Goal: Information Seeking & Learning: Learn about a topic

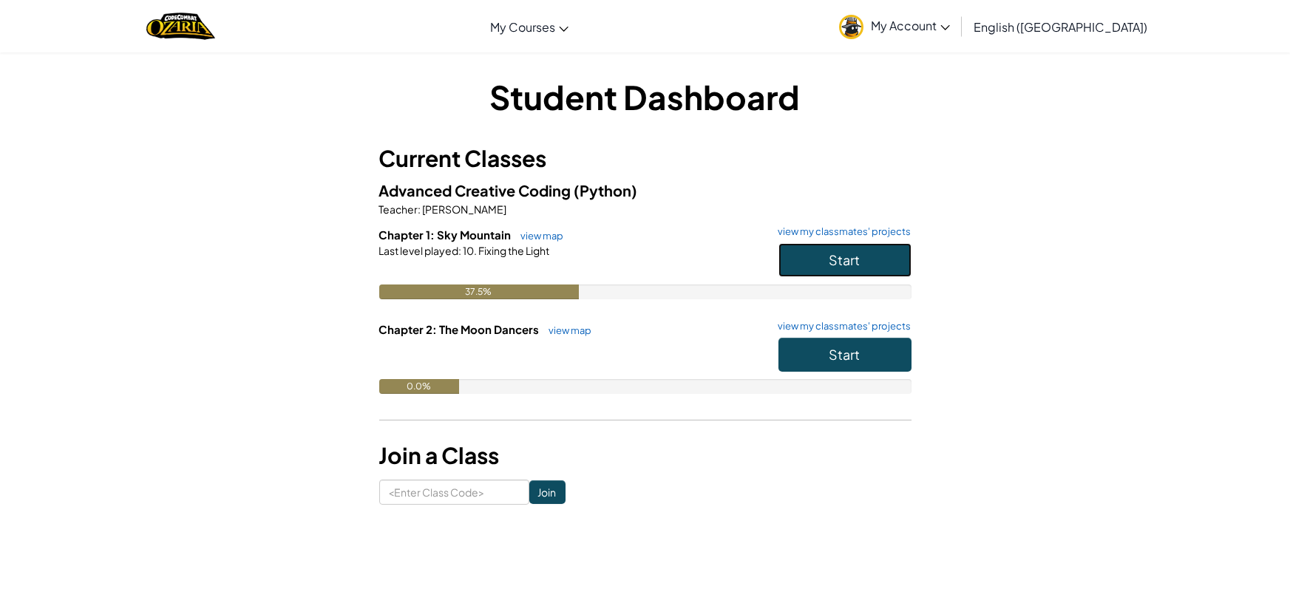
click at [822, 269] on button "Start" at bounding box center [845, 260] width 133 height 34
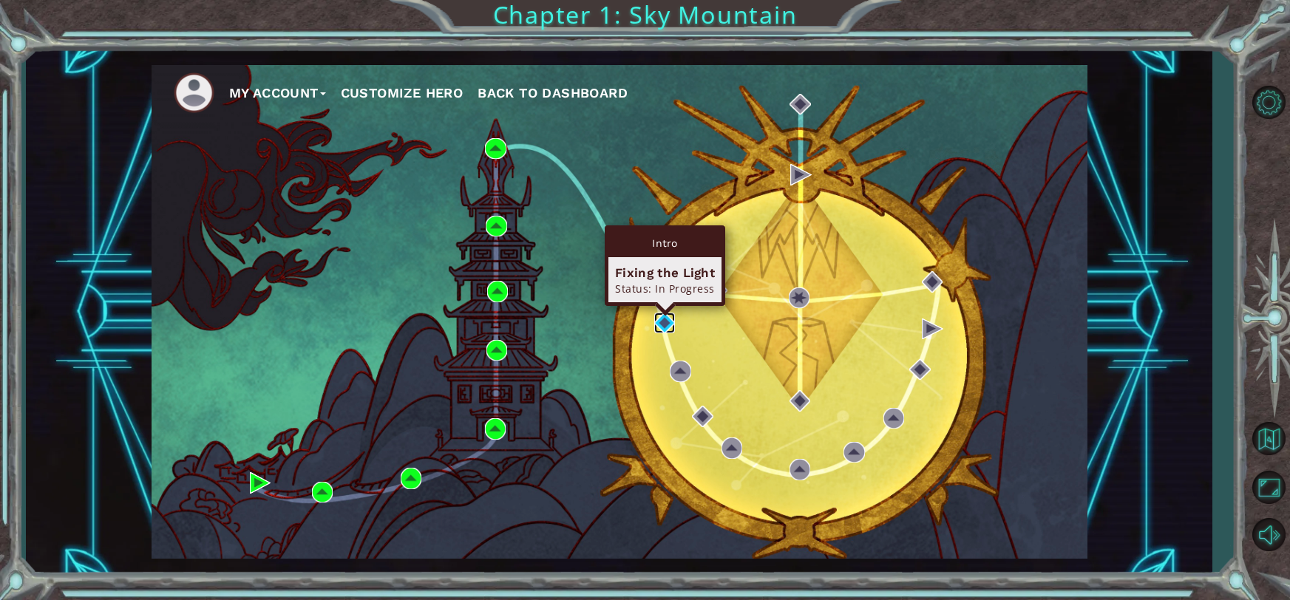
click at [669, 326] on img at bounding box center [664, 323] width 21 height 21
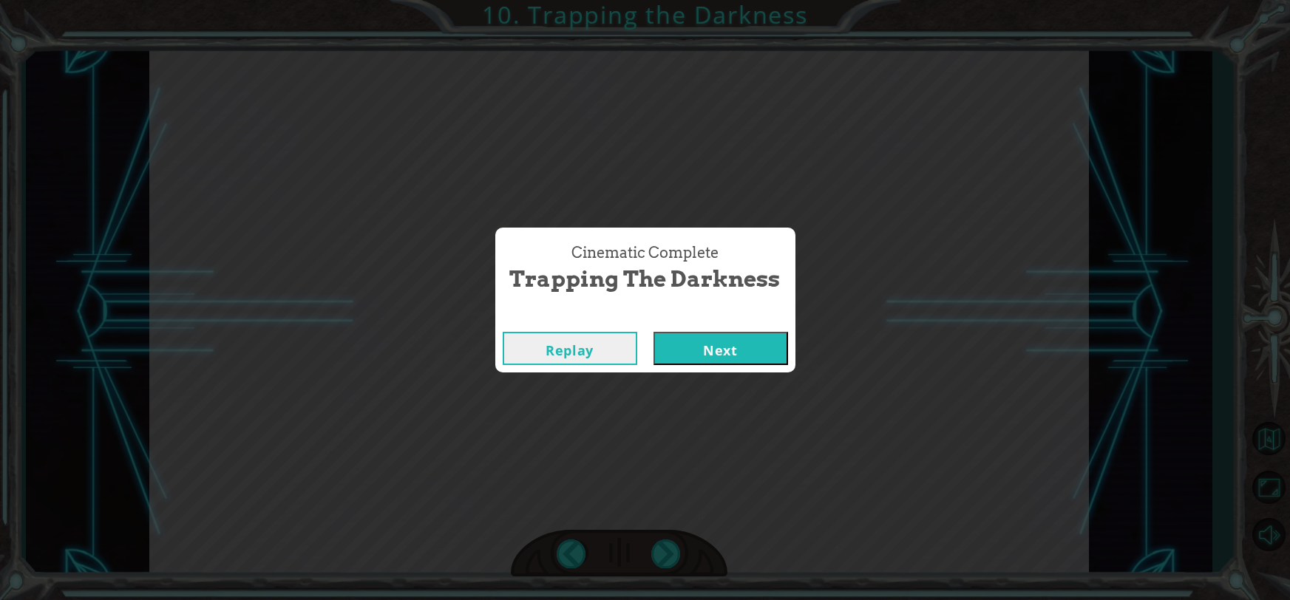
click at [714, 342] on button "Next" at bounding box center [721, 348] width 135 height 33
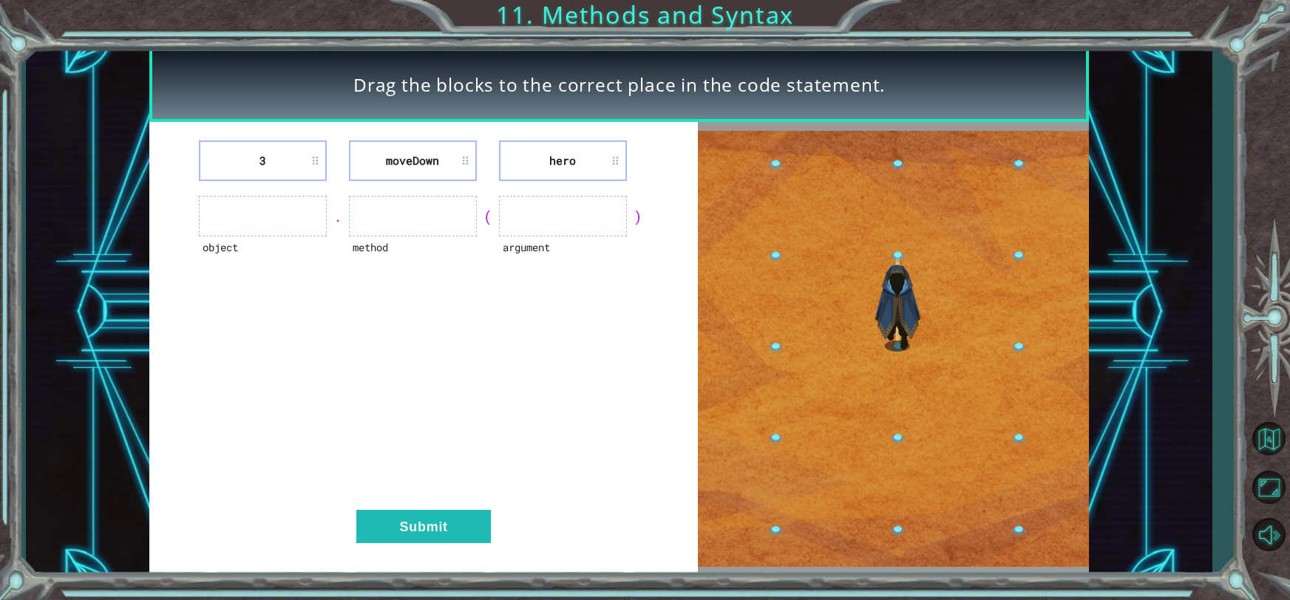
click at [309, 160] on li "3" at bounding box center [263, 161] width 128 height 41
click at [600, 161] on li "hero" at bounding box center [563, 161] width 128 height 41
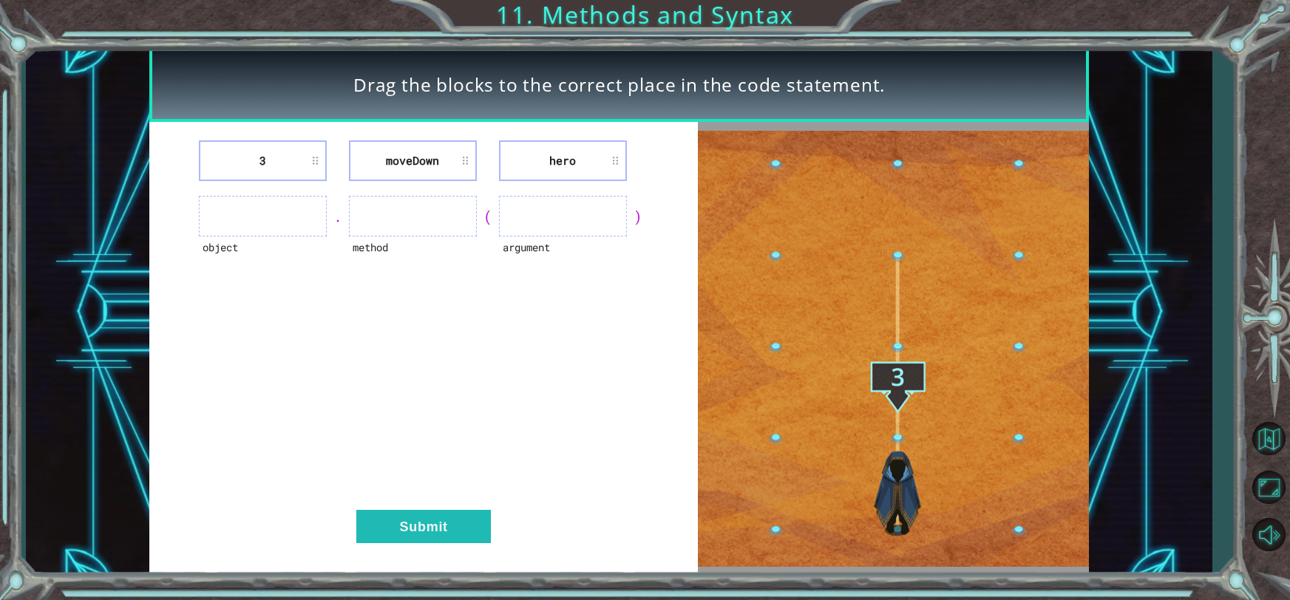
click at [640, 162] on div "3 [GEOGRAPHIC_DATA] hero" at bounding box center [424, 161] width 512 height 41
click at [567, 165] on li "hero" at bounding box center [563, 161] width 128 height 41
click at [400, 533] on button "Submit" at bounding box center [423, 526] width 135 height 33
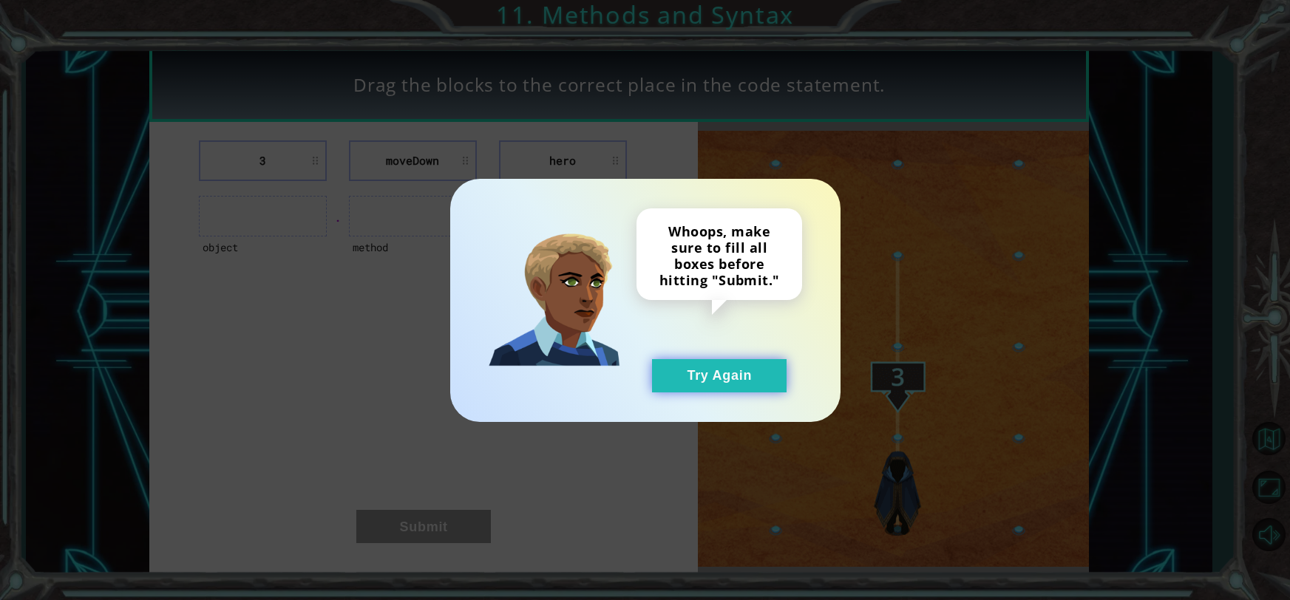
click at [677, 374] on button "Try Again" at bounding box center [719, 375] width 135 height 33
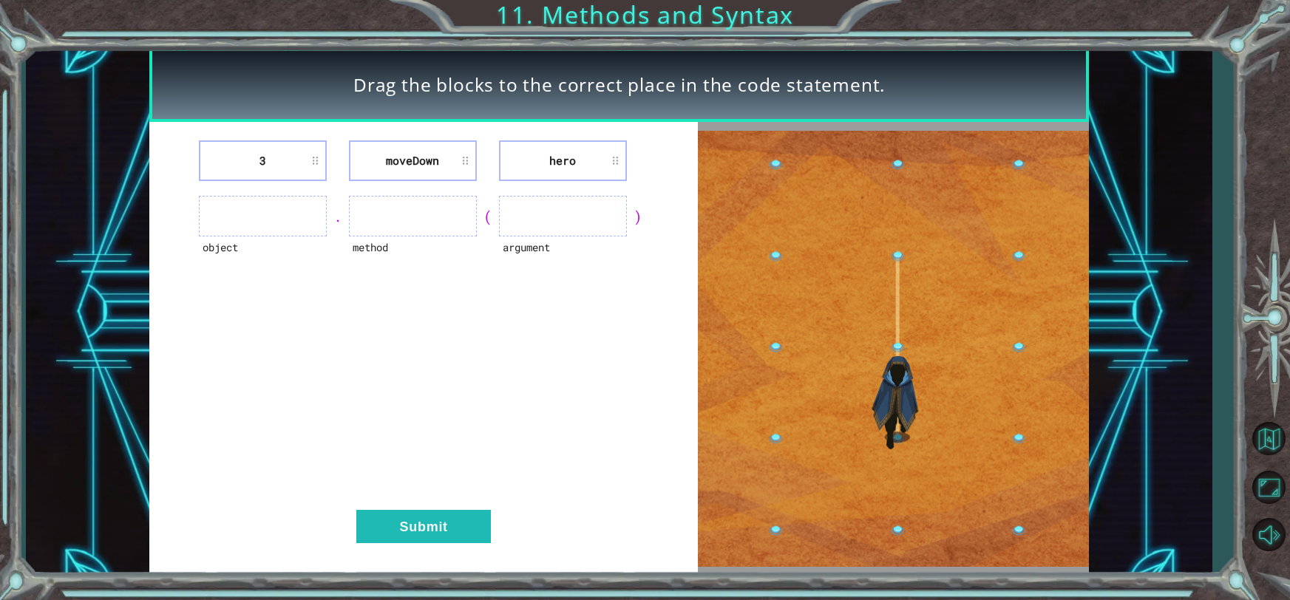
click at [254, 211] on ul at bounding box center [263, 216] width 128 height 41
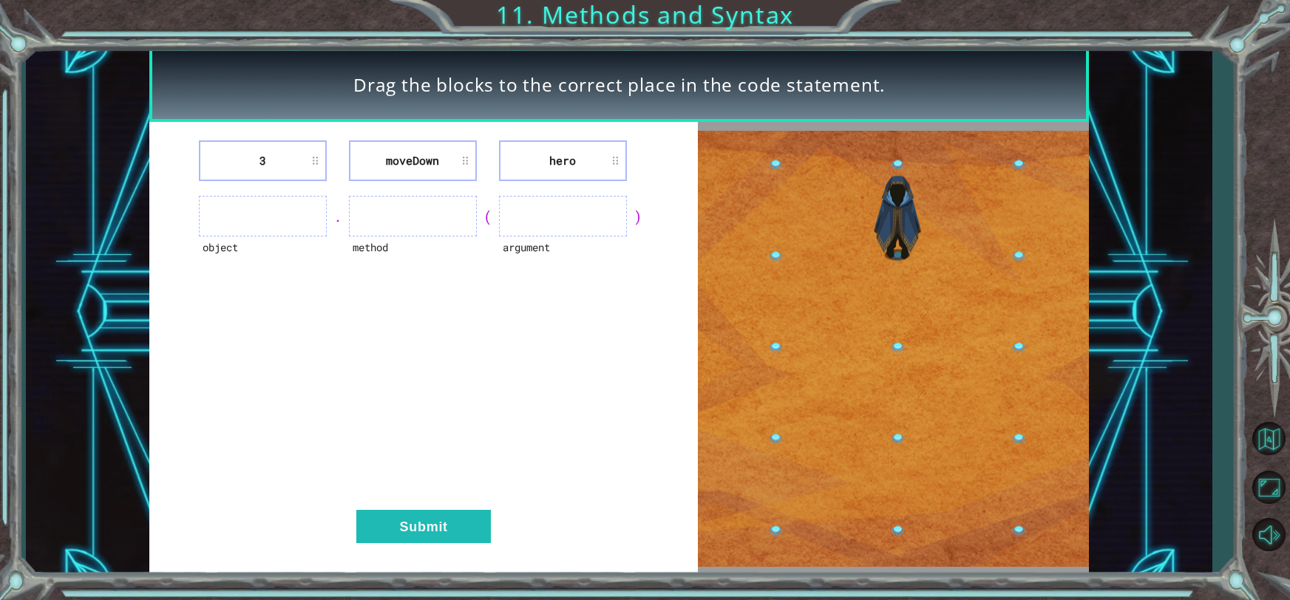
click at [254, 211] on ul at bounding box center [263, 216] width 128 height 41
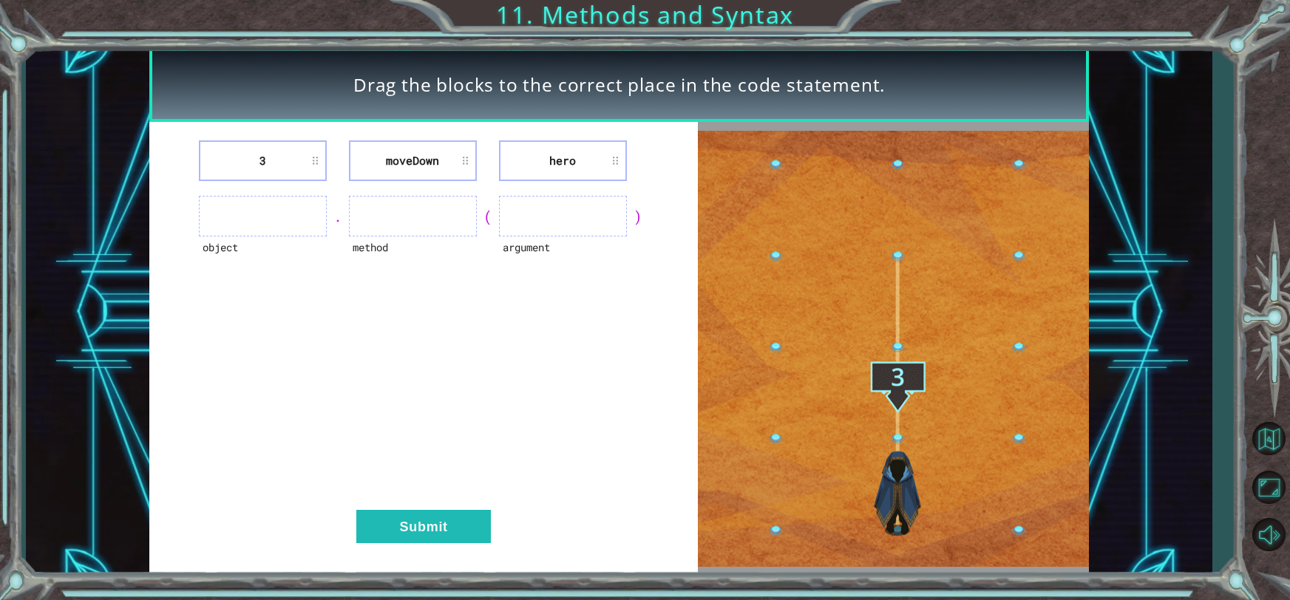
click at [254, 211] on ul at bounding box center [263, 216] width 128 height 41
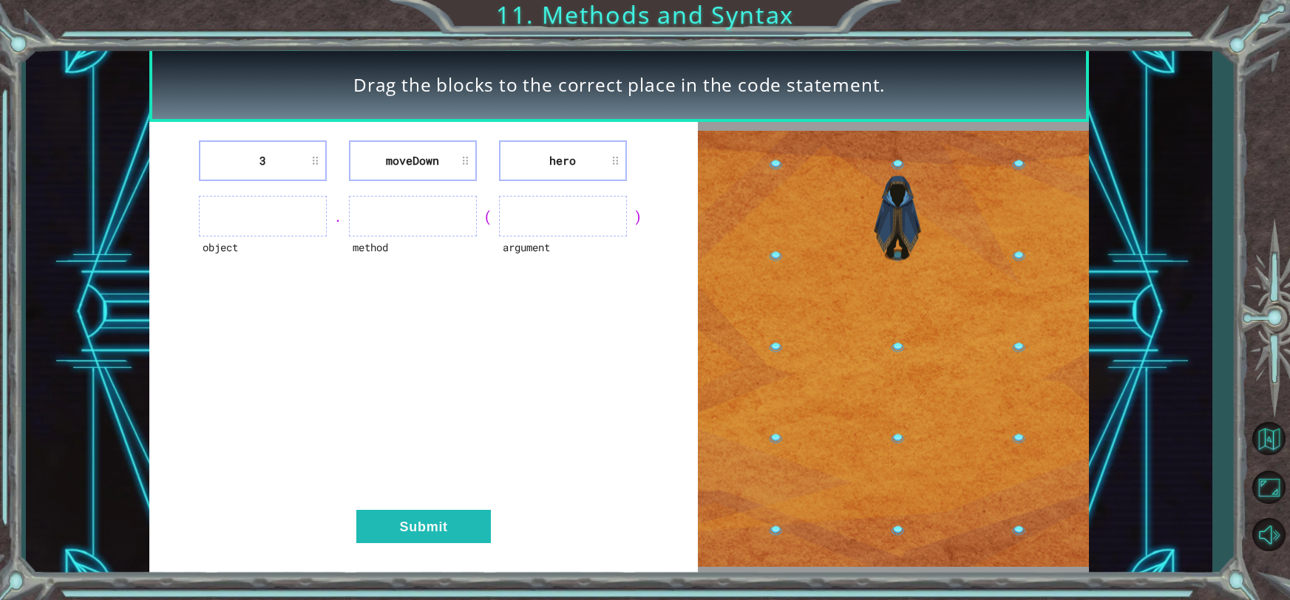
click at [254, 211] on ul at bounding box center [263, 216] width 128 height 41
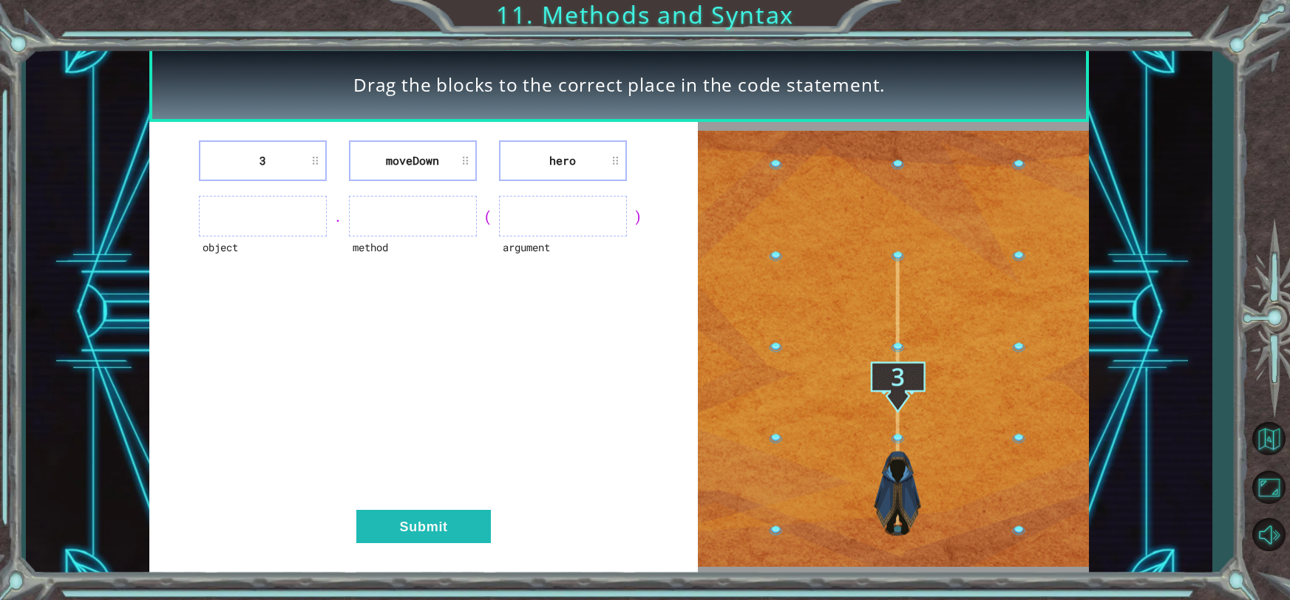
click at [254, 211] on ul at bounding box center [263, 216] width 128 height 41
